Goal: Task Accomplishment & Management: Manage account settings

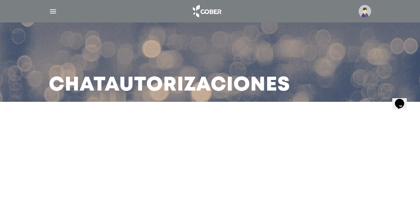
click at [404, 100] on icon "$i18n('chat', 'chat_widget')" at bounding box center [399, 104] width 9 height 10
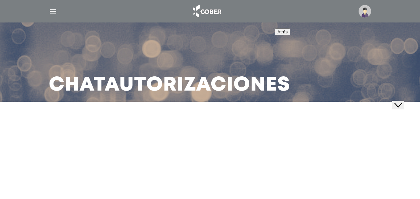
click at [97, 80] on h3 "Chat Autorizaciones" at bounding box center [170, 85] width 242 height 17
click at [402, 98] on div "Chat Autorizaciones" at bounding box center [210, 51] width 420 height 102
click at [398, 105] on main "Chat Autorizaciones" at bounding box center [210, 99] width 420 height 199
drag, startPoint x: 341, startPoint y: 85, endPoint x: 313, endPoint y: 89, distance: 28.0
click at [341, 85] on div "Chat Autorizaciones" at bounding box center [210, 61] width 338 height 79
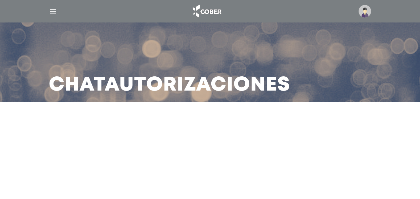
click at [162, 100] on div "Chat Autorizaciones" at bounding box center [210, 61] width 338 height 79
click at [146, 79] on h3 "Chat Autorizaciones" at bounding box center [170, 85] width 242 height 17
click at [137, 93] on h3 "Chat Autorizaciones" at bounding box center [170, 85] width 242 height 17
click at [49, 91] on h3 "Chat Autorizaciones" at bounding box center [170, 85] width 242 height 17
drag, startPoint x: 20, startPoint y: 91, endPoint x: 25, endPoint y: 91, distance: 4.6
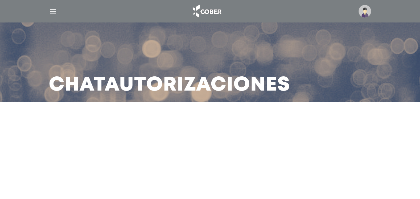
click at [20, 91] on div "Chat Autorizaciones" at bounding box center [210, 51] width 420 height 102
click at [88, 85] on h3 "Chat Autorizaciones" at bounding box center [170, 85] width 242 height 17
click at [378, 85] on div "Chat Autorizaciones" at bounding box center [210, 61] width 338 height 79
click at [399, 106] on main "Chat Autorizaciones" at bounding box center [210, 99] width 420 height 199
click at [57, 12] on div at bounding box center [210, 11] width 338 height 16
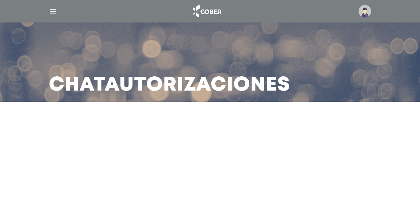
drag, startPoint x: 57, startPoint y: 12, endPoint x: 54, endPoint y: 11, distance: 4.0
click at [56, 12] on div at bounding box center [210, 11] width 338 height 16
click at [54, 11] on img "button" at bounding box center [53, 11] width 8 height 8
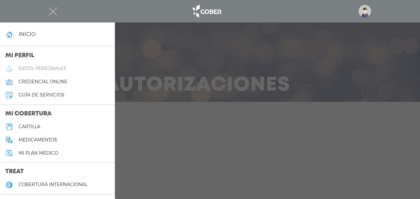
click at [34, 69] on h5 "datos personales" at bounding box center [43, 69] width 48 height 6
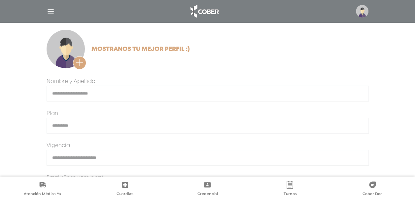
scroll to position [45, 0]
